Goal: Find specific page/section: Find specific page/section

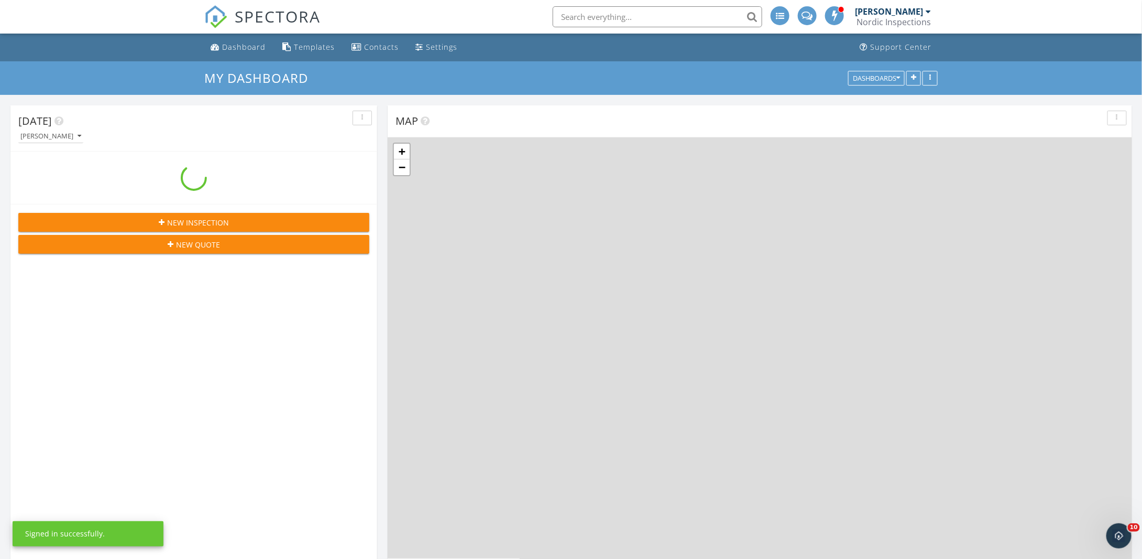
scroll to position [1284, 1159]
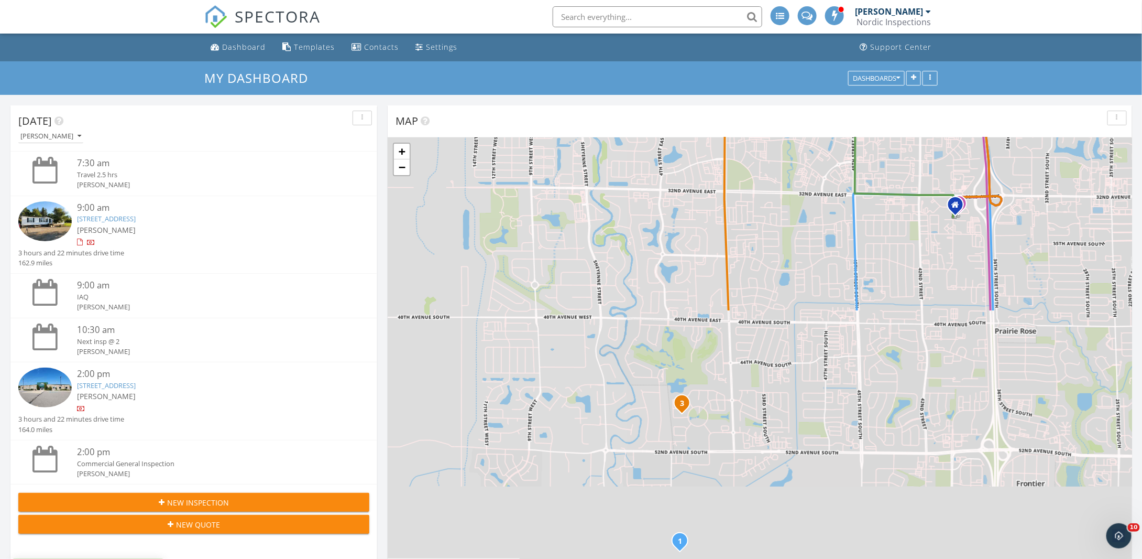
click at [40, 213] on img at bounding box center [44, 221] width 53 height 40
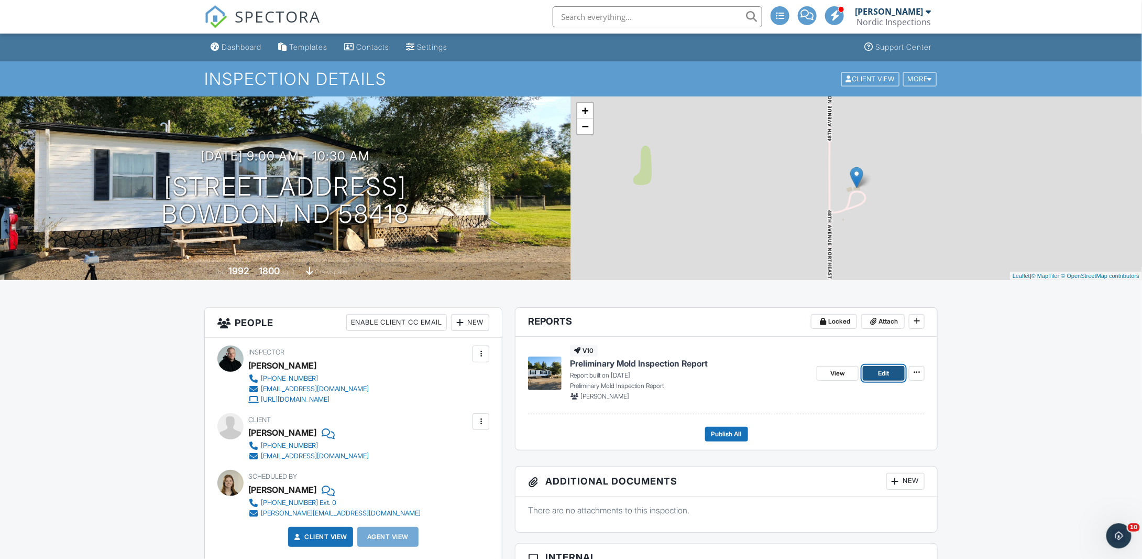
click at [870, 371] on link "Edit" at bounding box center [884, 373] width 42 height 15
click at [845, 372] on span "View" at bounding box center [837, 373] width 15 height 10
click at [843, 371] on span "View" at bounding box center [837, 373] width 15 height 10
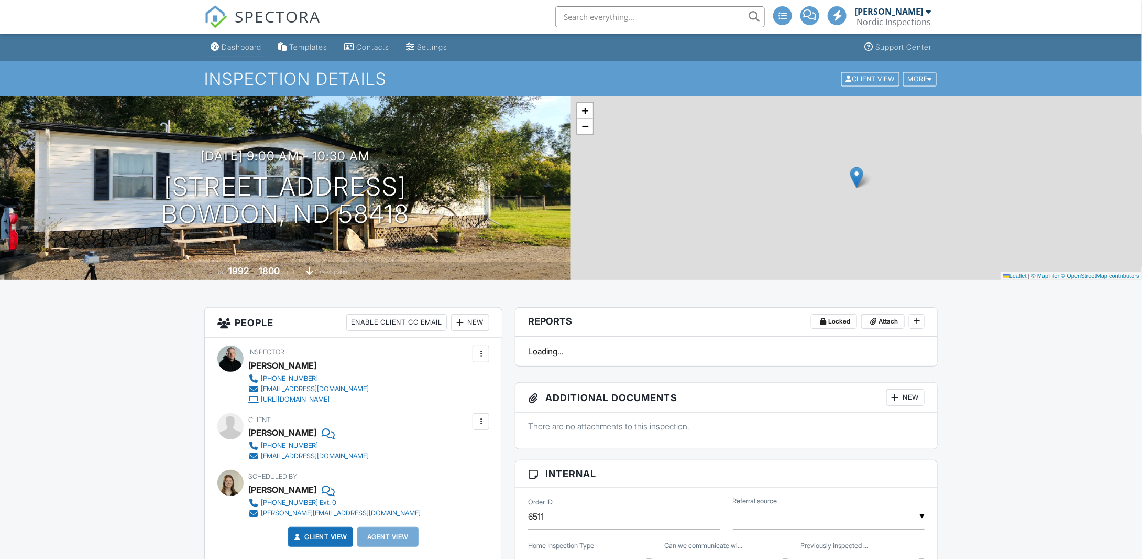
click at [245, 42] on div "Dashboard" at bounding box center [242, 46] width 40 height 9
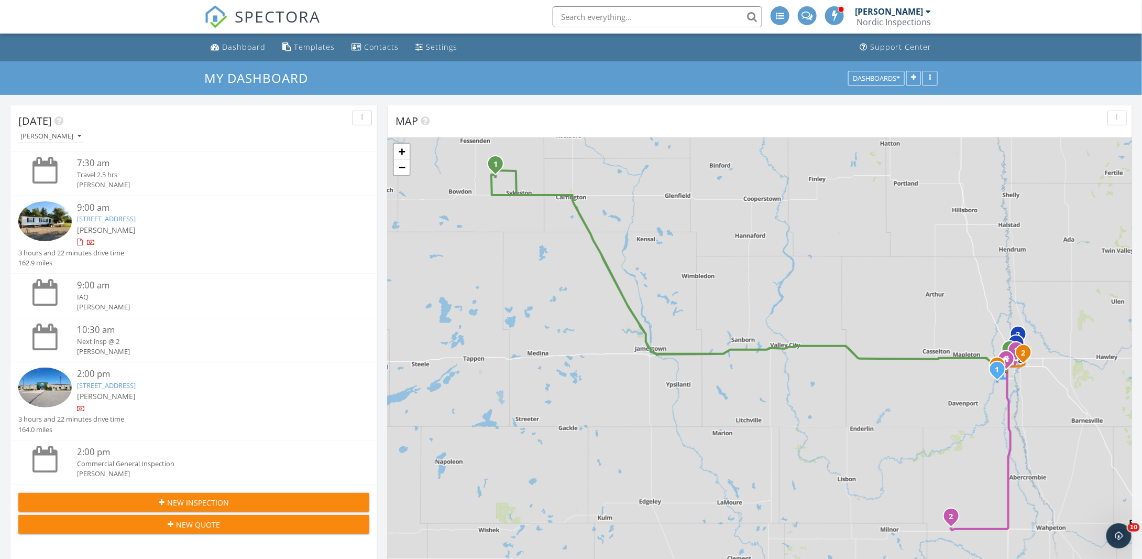
click at [54, 367] on div at bounding box center [47, 388] width 59 height 42
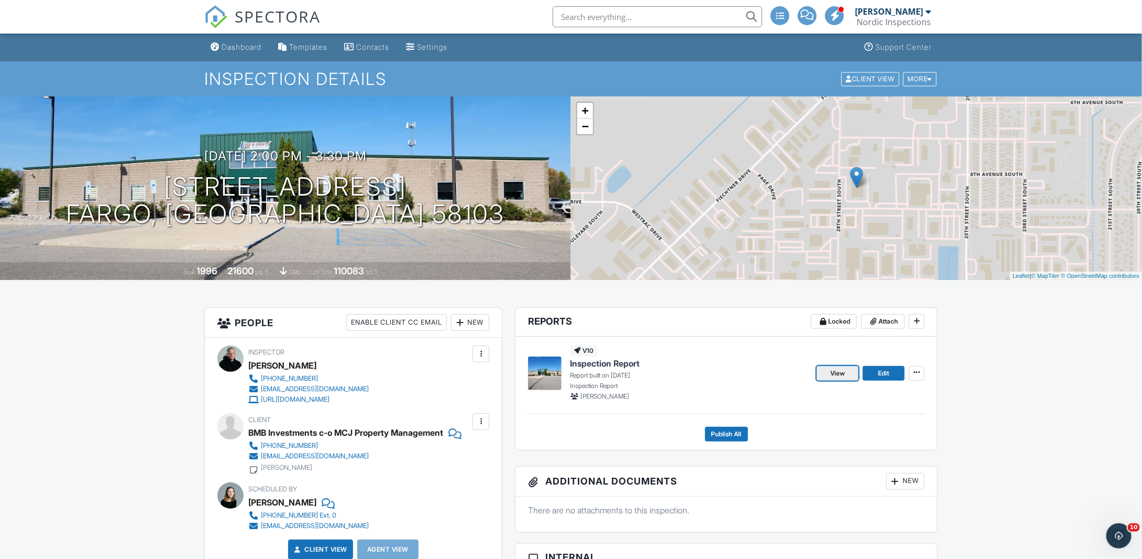
click at [833, 378] on link "View" at bounding box center [838, 373] width 42 height 15
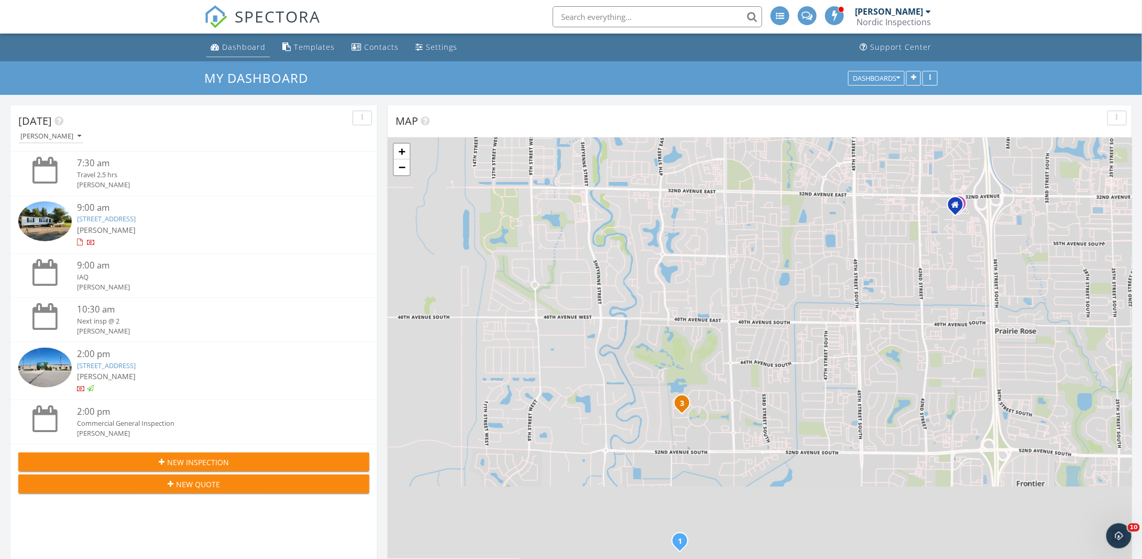
click at [233, 50] on div "Dashboard" at bounding box center [243, 47] width 43 height 10
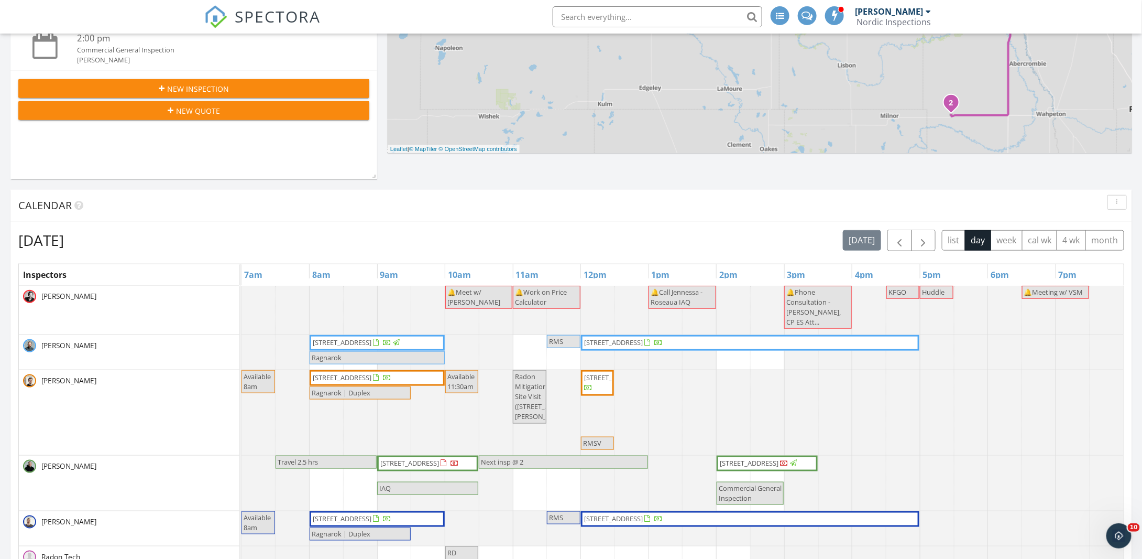
scroll to position [439, 0]
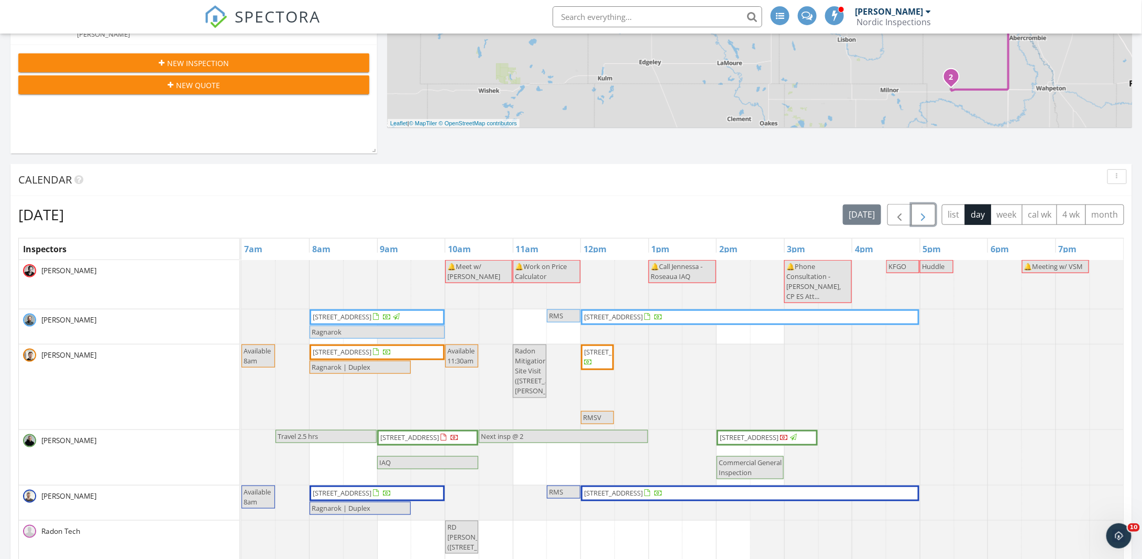
click at [920, 214] on span "button" at bounding box center [923, 215] width 13 height 13
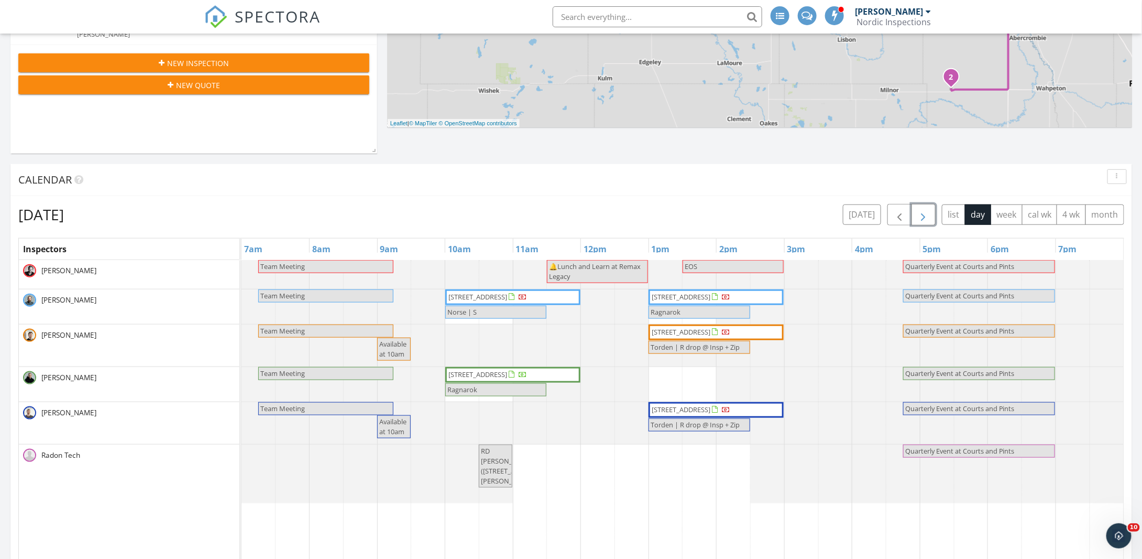
click at [920, 214] on span "button" at bounding box center [923, 215] width 13 height 13
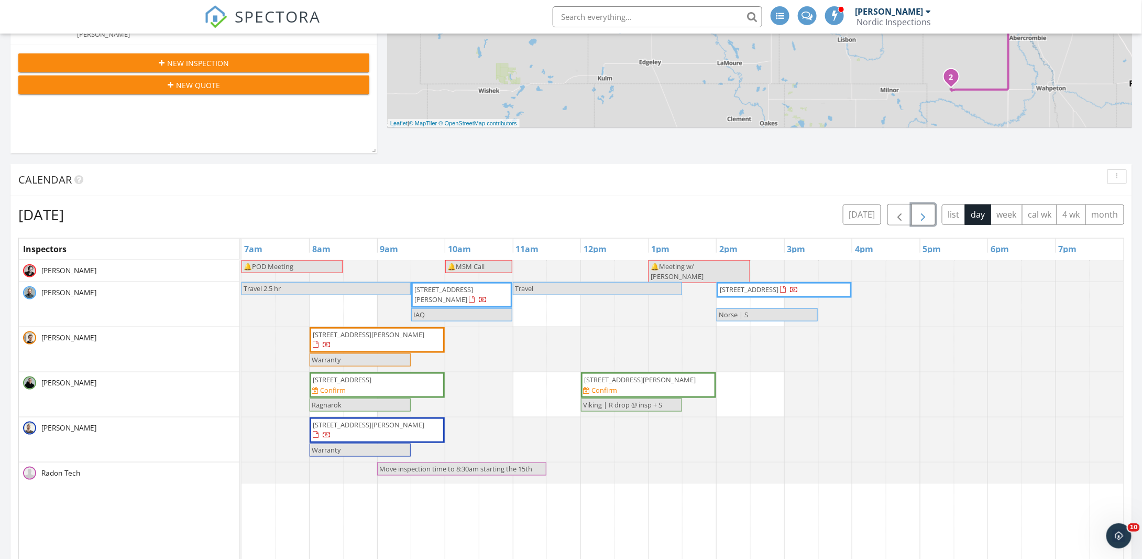
click at [920, 214] on span "button" at bounding box center [923, 215] width 13 height 13
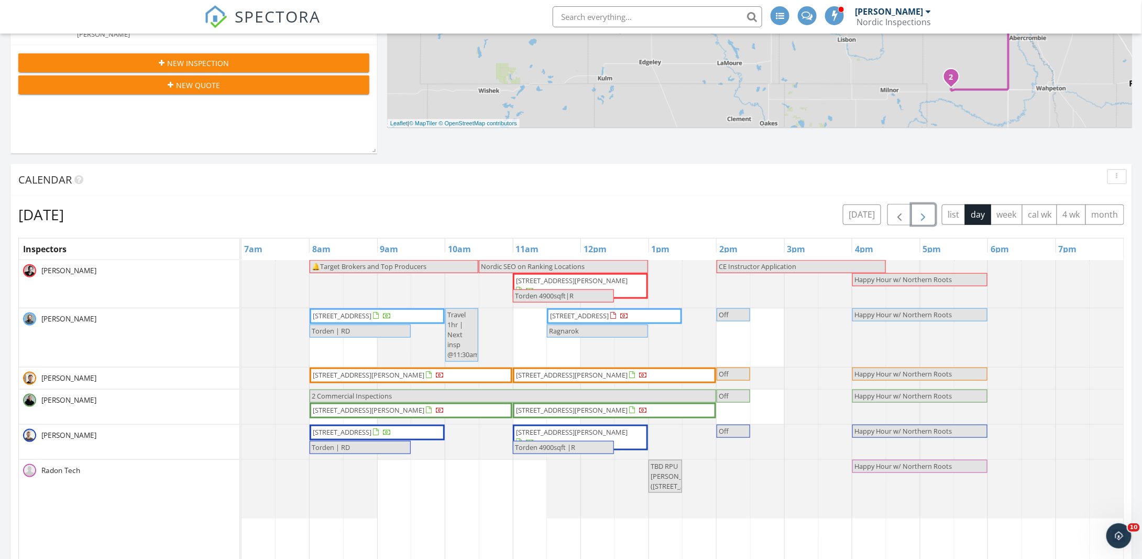
click at [920, 214] on span "button" at bounding box center [923, 215] width 13 height 13
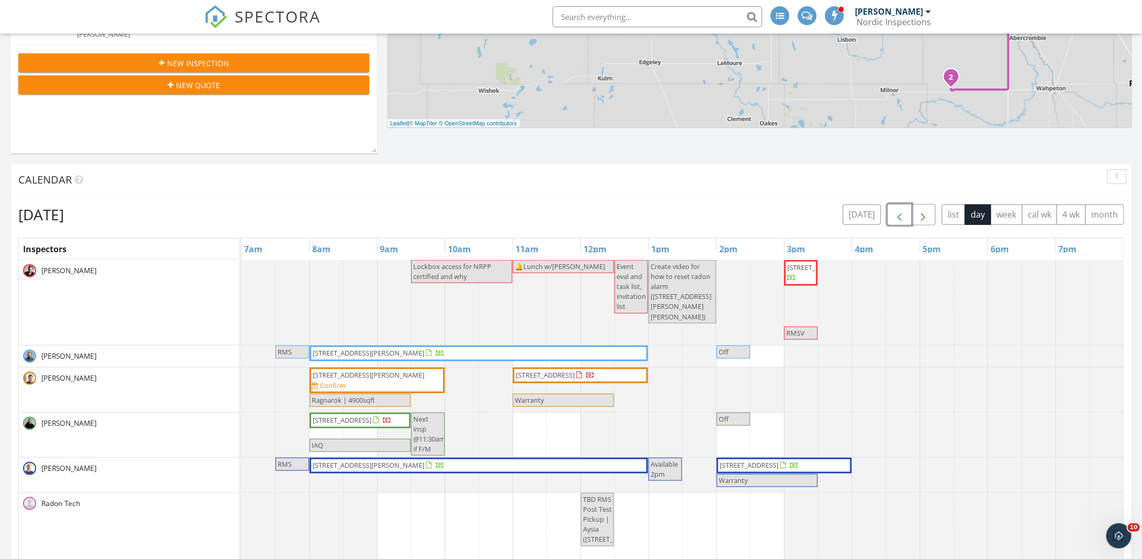
click at [906, 221] on span "button" at bounding box center [899, 215] width 13 height 13
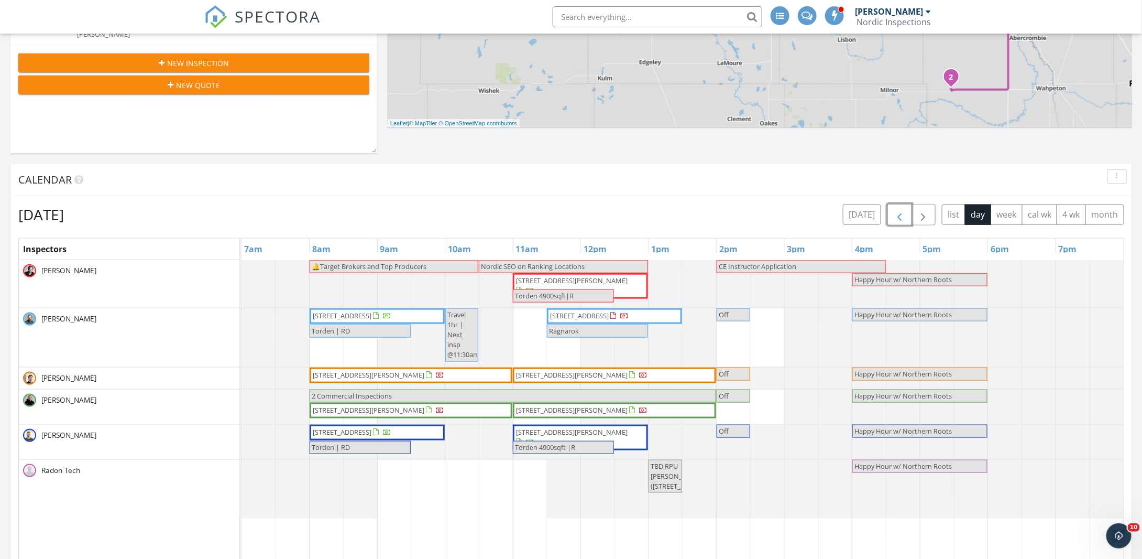
click at [906, 221] on span "button" at bounding box center [899, 215] width 13 height 13
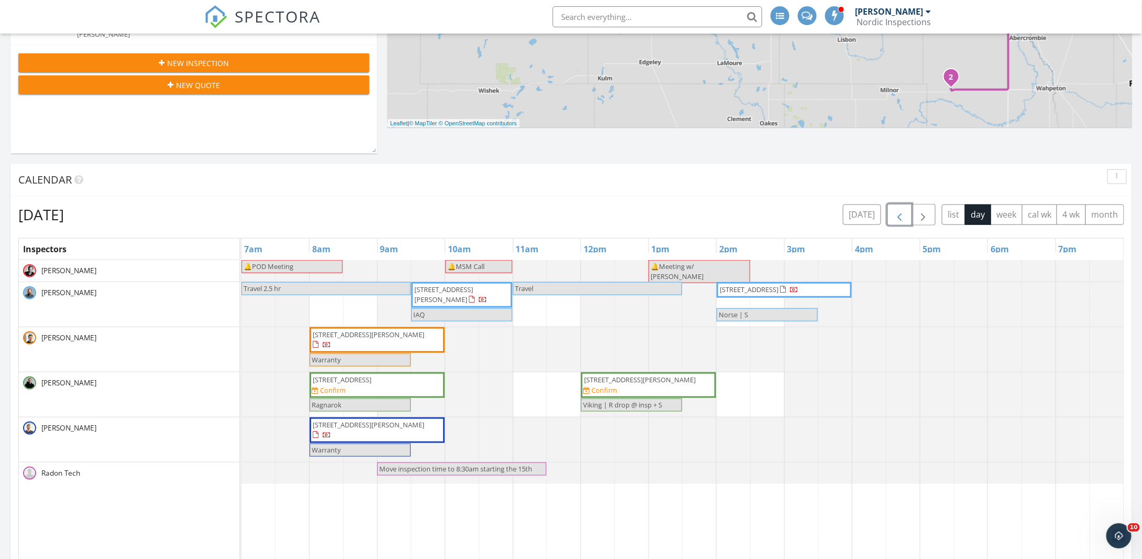
click at [906, 221] on span "button" at bounding box center [899, 215] width 13 height 13
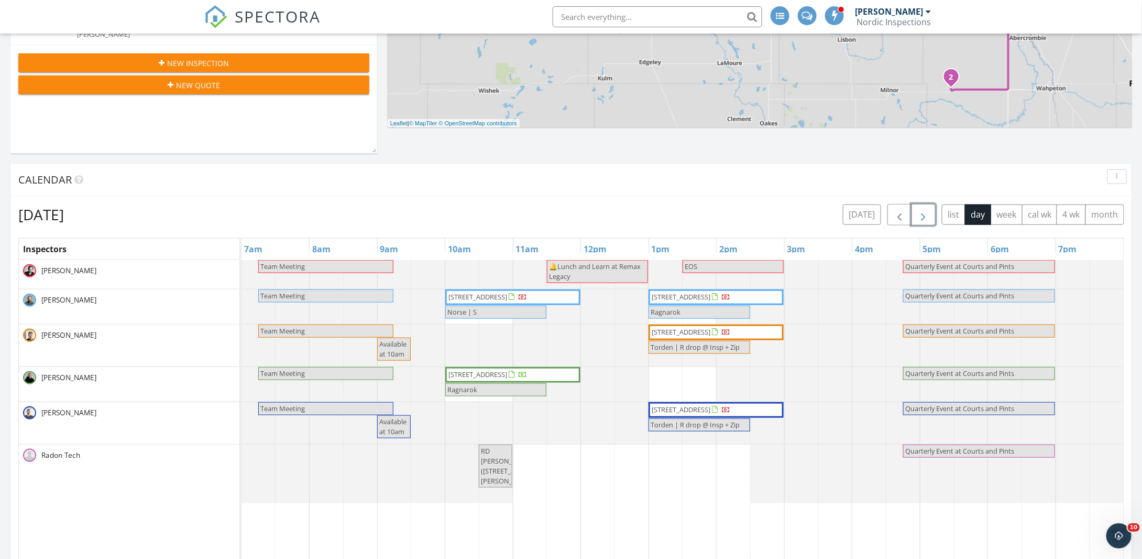
click at [935, 218] on button "button" at bounding box center [924, 214] width 25 height 21
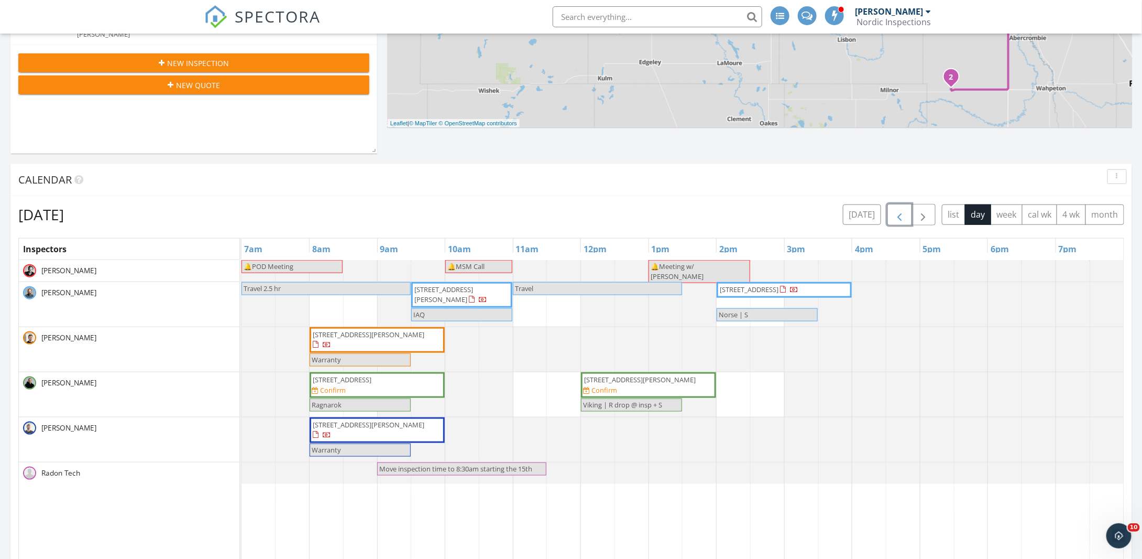
click at [910, 216] on button "button" at bounding box center [900, 214] width 25 height 21
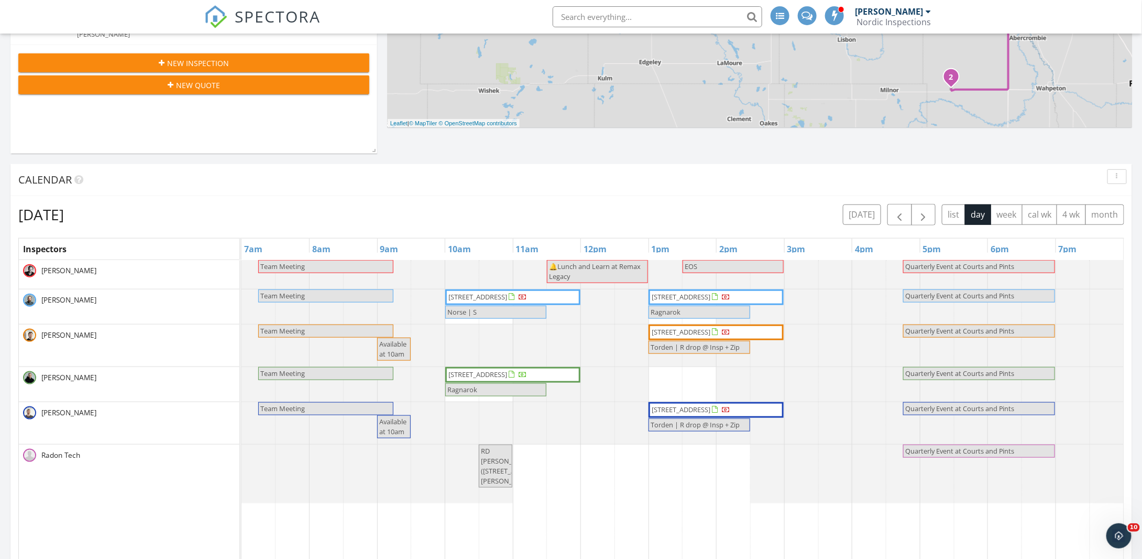
click at [692, 20] on input "text" at bounding box center [658, 16] width 210 height 21
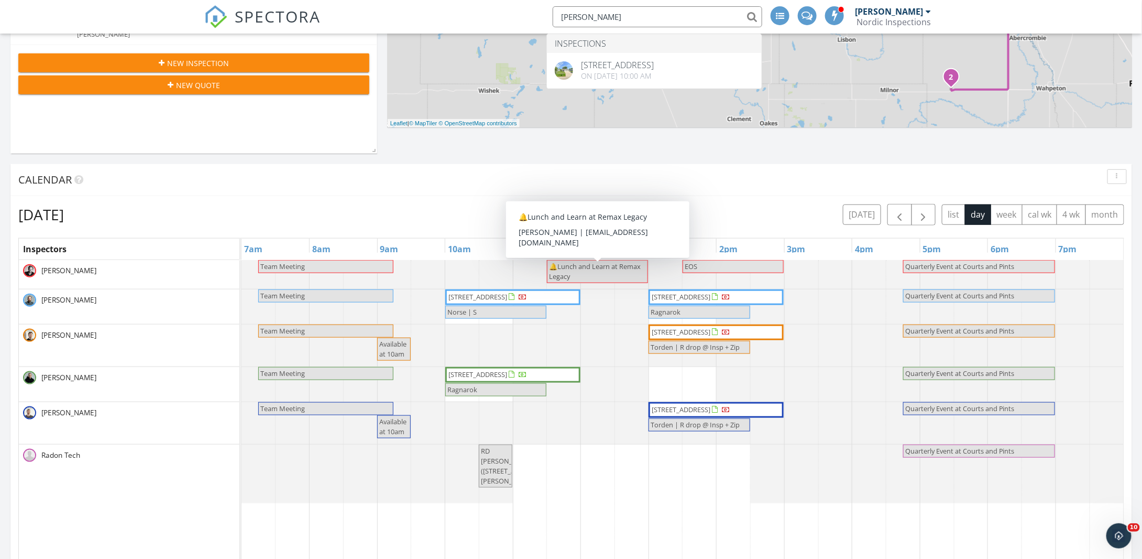
type input "katie potter"
click at [917, 12] on div "[PERSON_NAME]" at bounding box center [889, 11] width 68 height 10
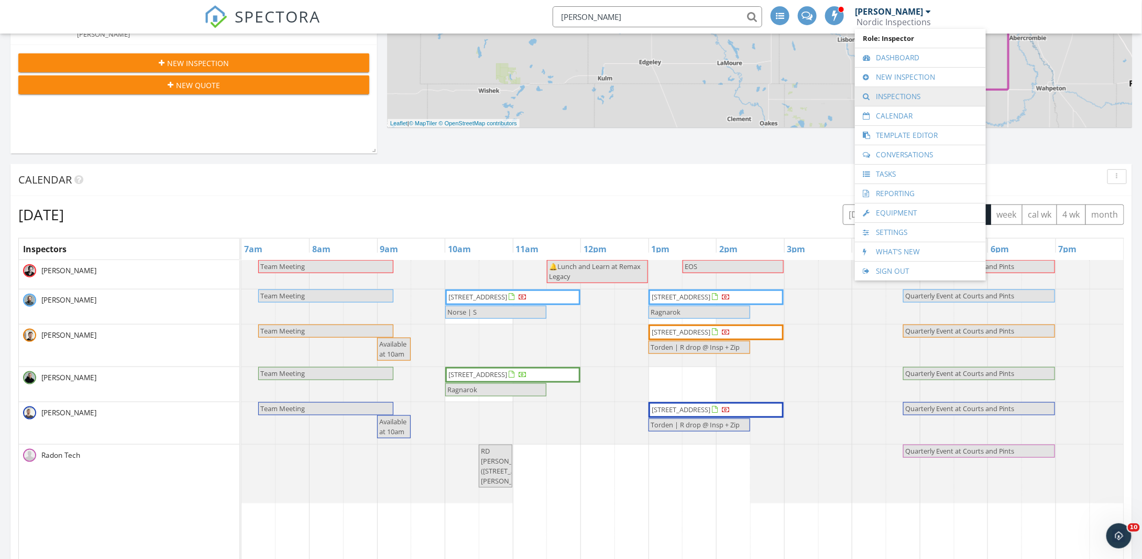
click at [901, 92] on link "Inspections" at bounding box center [920, 96] width 121 height 19
